Goal: Transaction & Acquisition: Purchase product/service

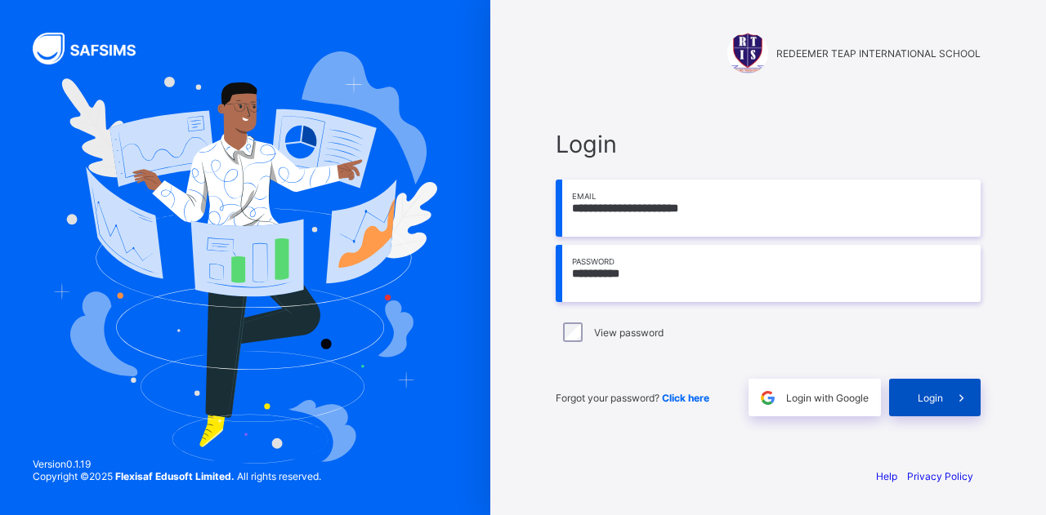
click at [944, 408] on span at bounding box center [962, 398] width 38 height 38
click at [621, 273] on input "**********" at bounding box center [768, 273] width 425 height 57
type input "**********"
click at [931, 398] on span "Login" at bounding box center [929, 398] width 25 height 12
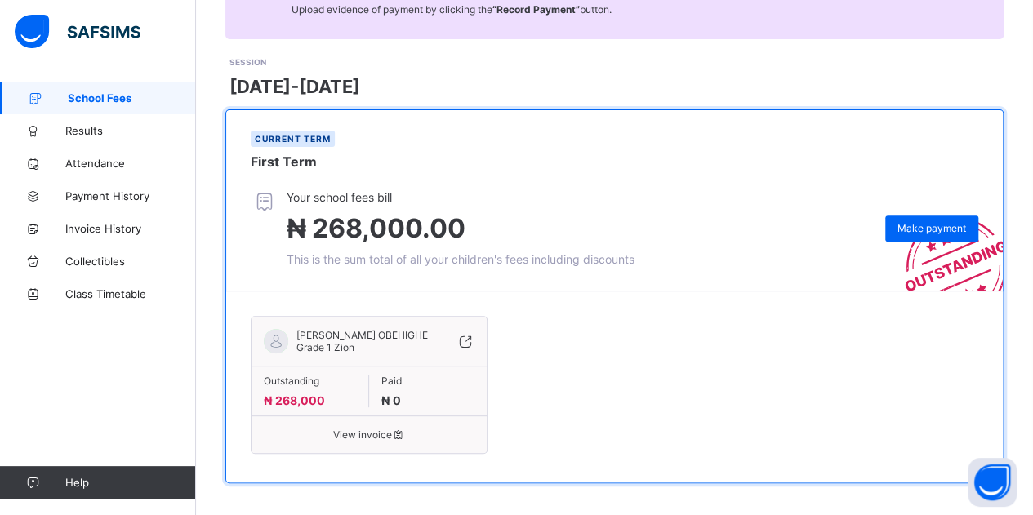
scroll to position [203, 0]
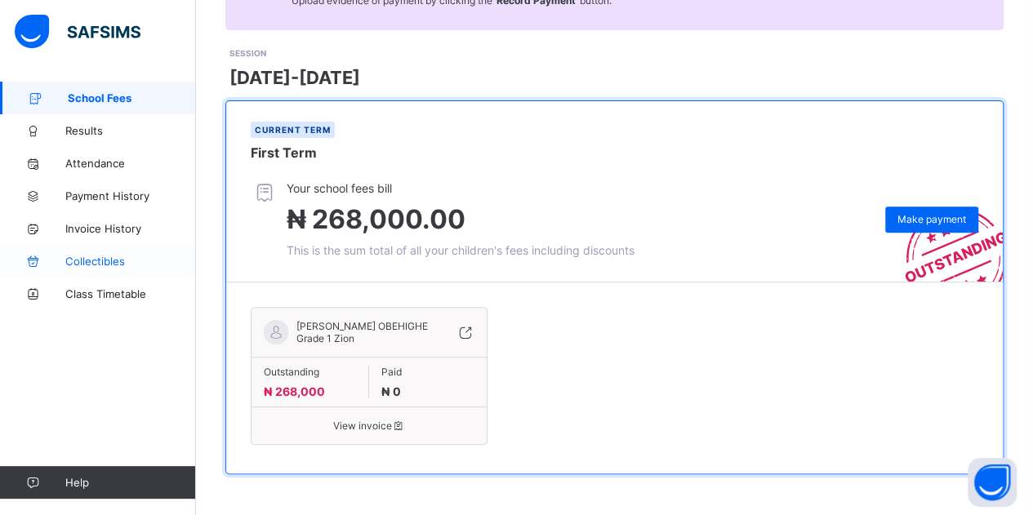
click at [111, 264] on span "Collectibles" at bounding box center [130, 261] width 131 height 13
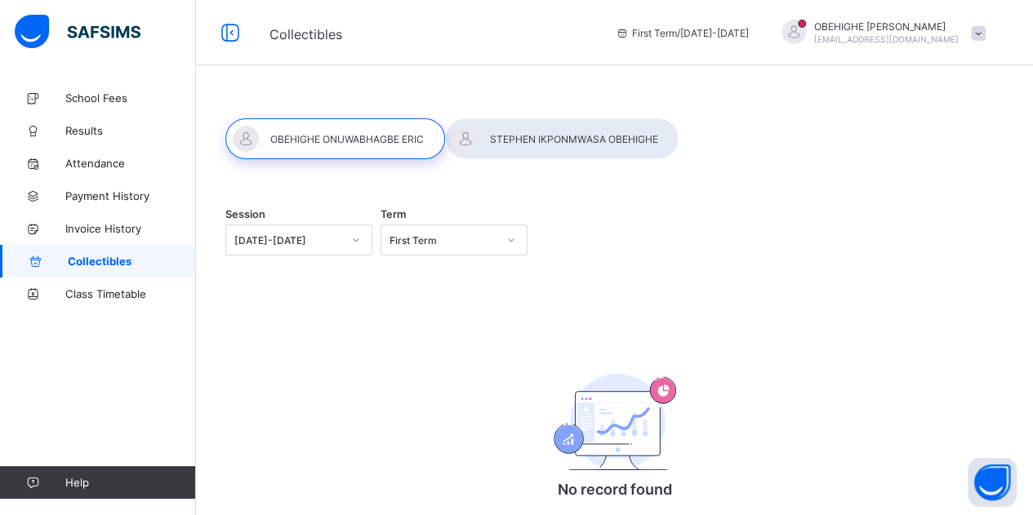
click at [111, 264] on span "Collectibles" at bounding box center [132, 261] width 128 height 13
click at [535, 146] on div at bounding box center [562, 138] width 234 height 41
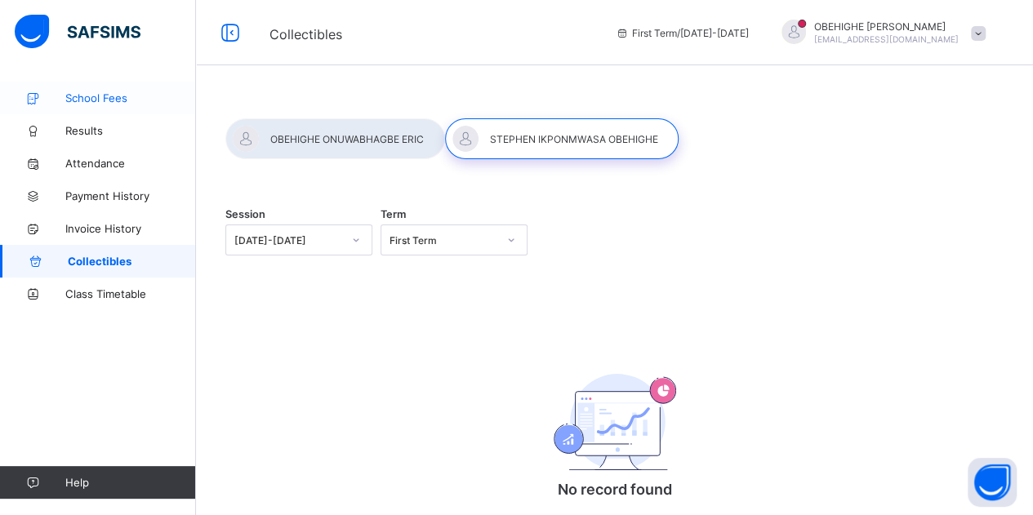
click at [83, 100] on span "School Fees" at bounding box center [130, 97] width 131 height 13
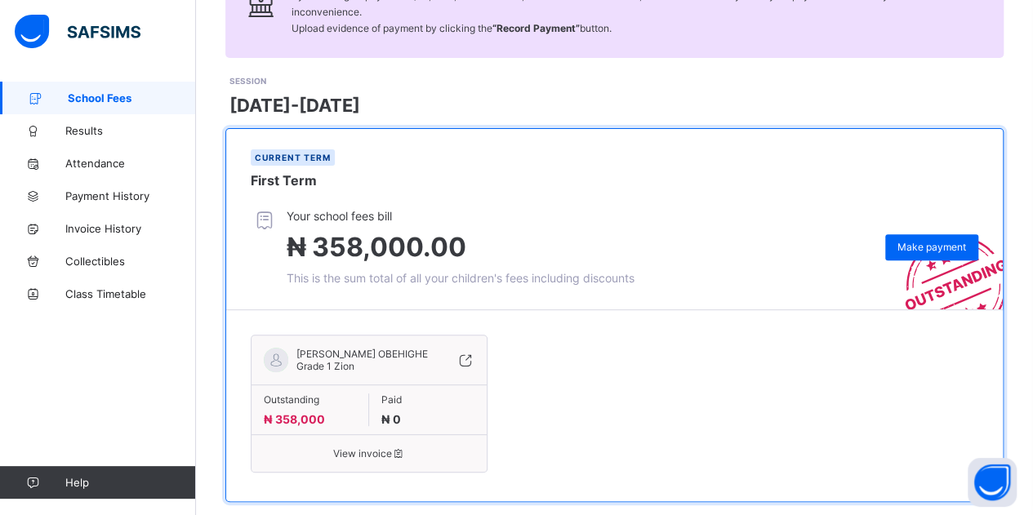
scroll to position [203, 0]
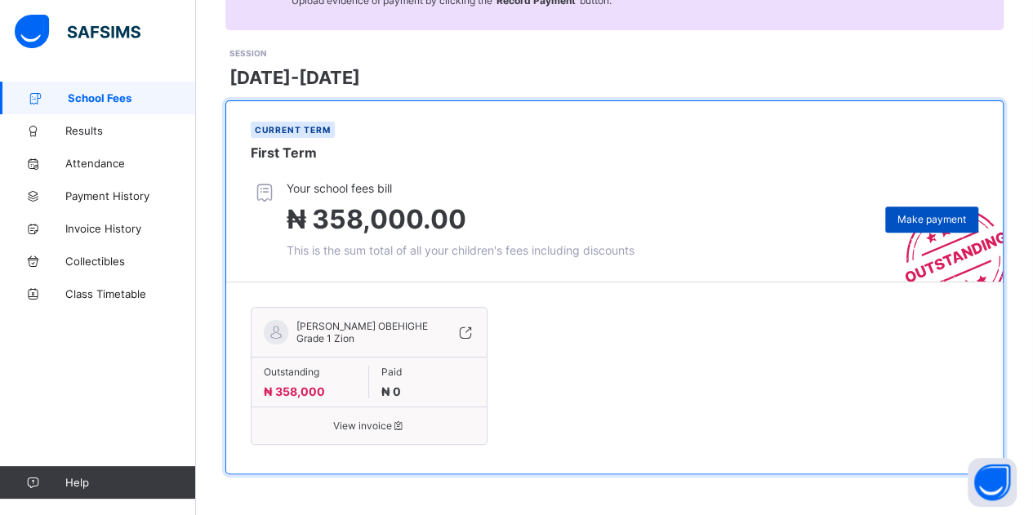
click at [930, 213] on span "Make payment" at bounding box center [932, 219] width 69 height 12
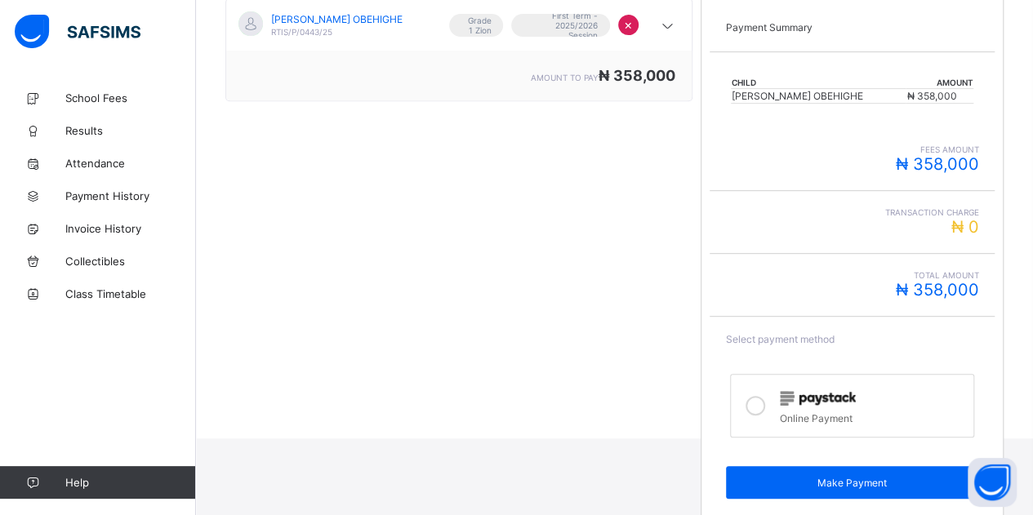
scroll to position [316, 0]
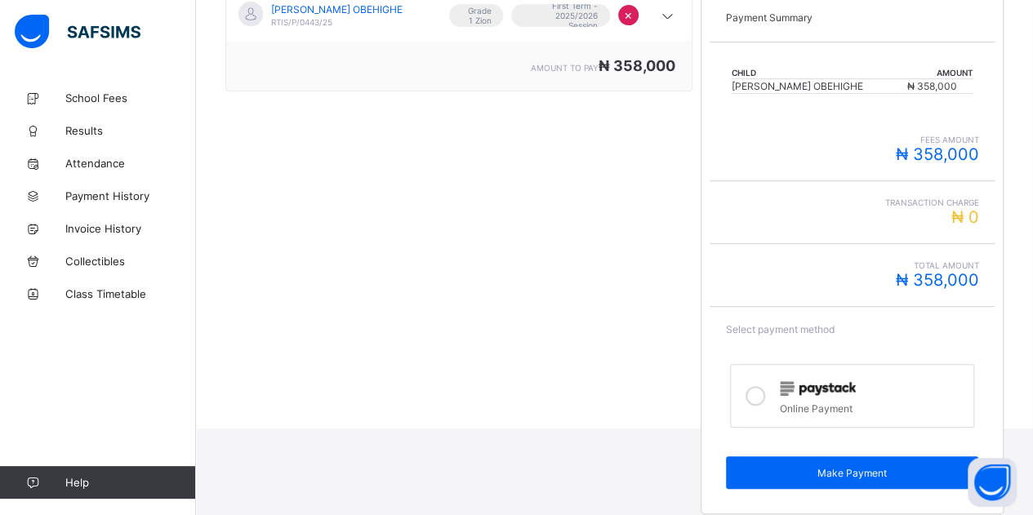
click at [763, 388] on icon at bounding box center [756, 396] width 20 height 20
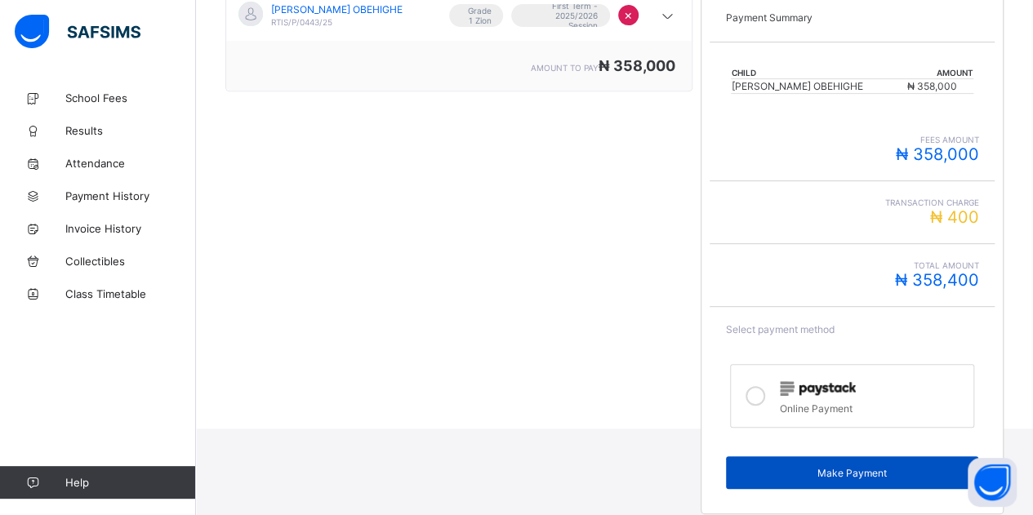
click at [804, 458] on div "Make Payment" at bounding box center [852, 473] width 253 height 33
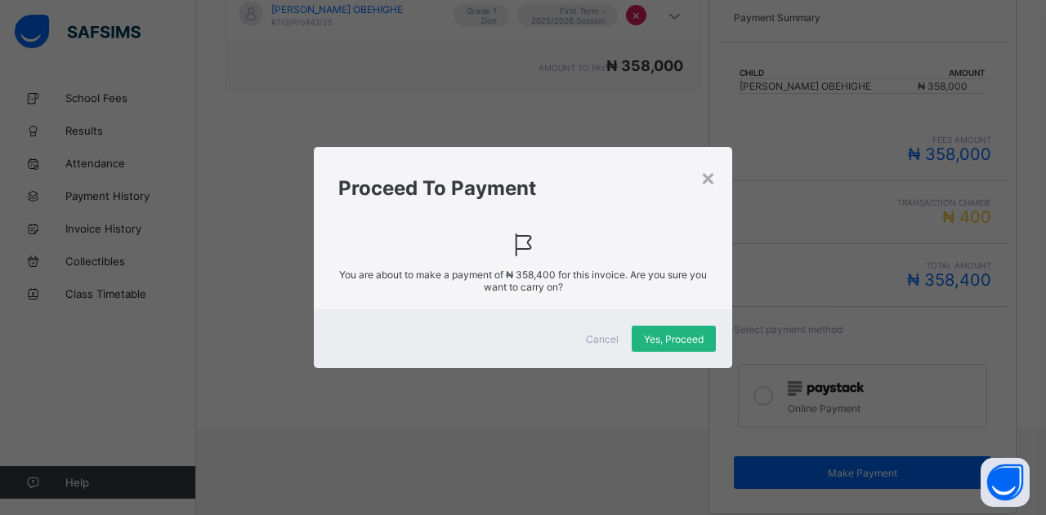
click at [686, 333] on span "Yes, Proceed" at bounding box center [674, 339] width 60 height 12
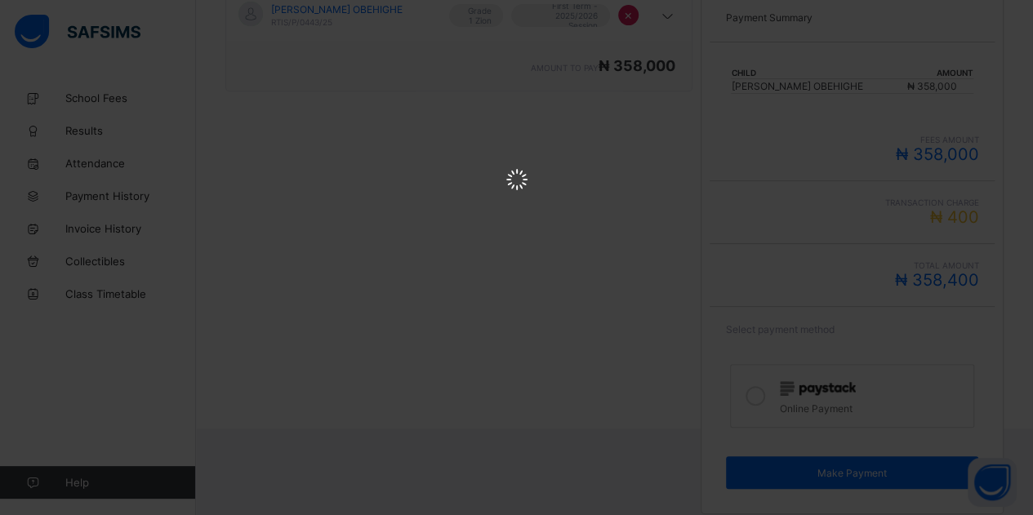
scroll to position [0, 0]
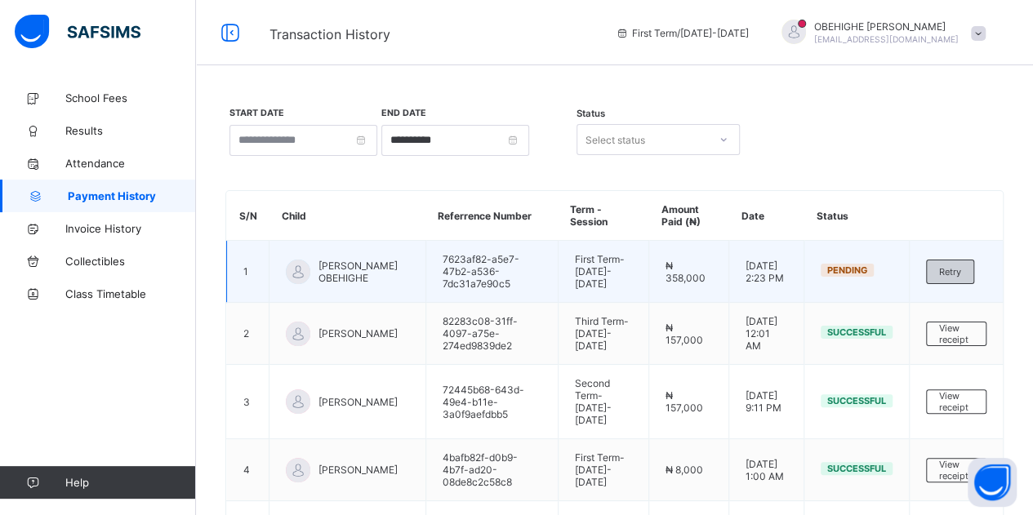
click at [960, 269] on span "Retry" at bounding box center [950, 271] width 22 height 11
